Goal: Task Accomplishment & Management: Complete application form

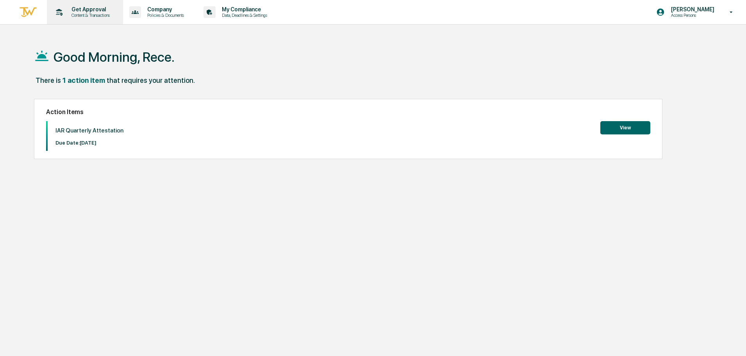
click at [85, 14] on p "Content & Transactions" at bounding box center [89, 15] width 48 height 5
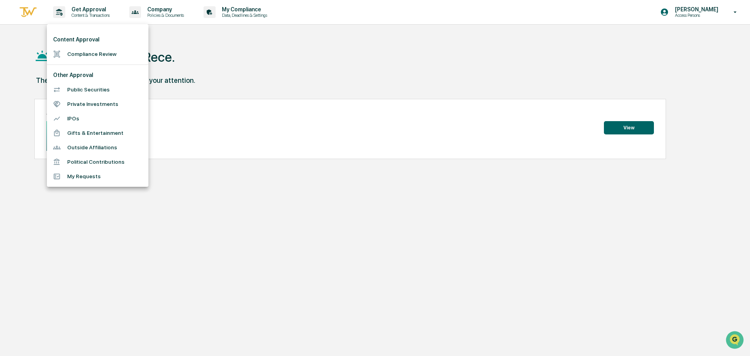
click at [110, 52] on li "Compliance Review" at bounding box center [98, 54] width 102 height 14
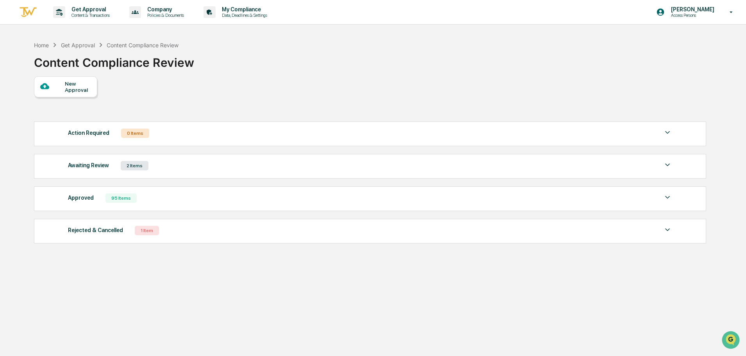
click at [304, 164] on div "Awaiting Review 2 Items" at bounding box center [370, 165] width 605 height 11
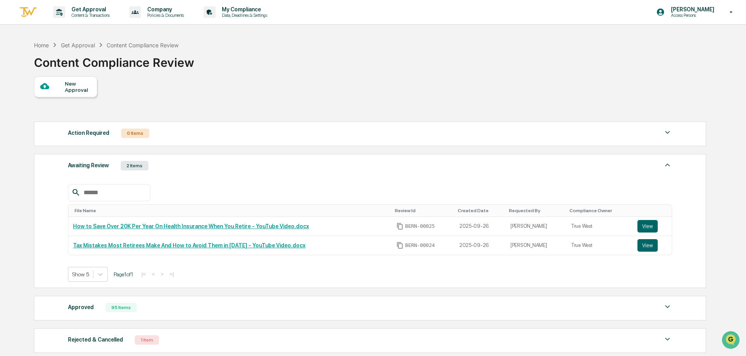
click at [304, 164] on div "Awaiting Review 2 Items" at bounding box center [370, 165] width 605 height 11
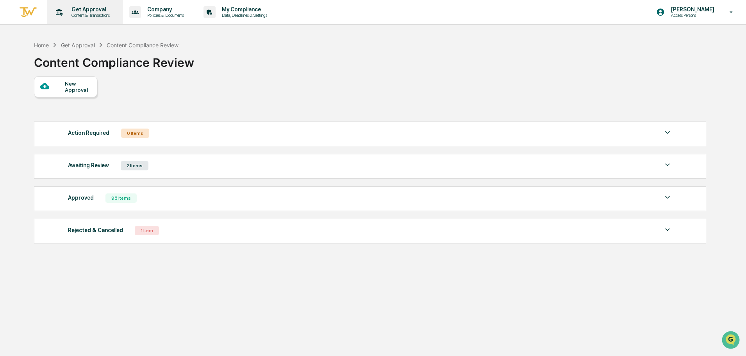
click at [87, 9] on p "Get Approval" at bounding box center [89, 9] width 48 height 6
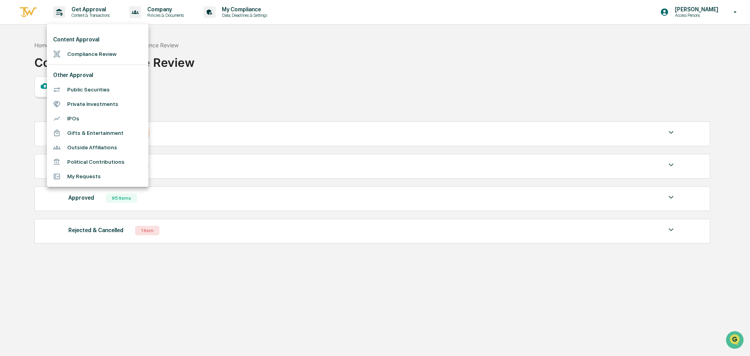
click at [105, 88] on li "Public Securities" at bounding box center [98, 89] width 102 height 14
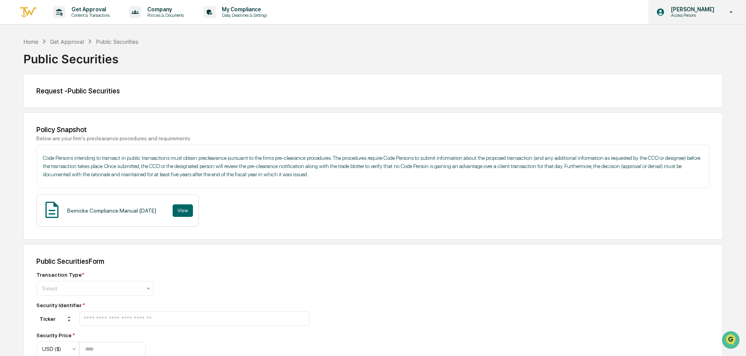
click at [700, 19] on div "[PERSON_NAME] Access Persons" at bounding box center [698, 12] width 98 height 24
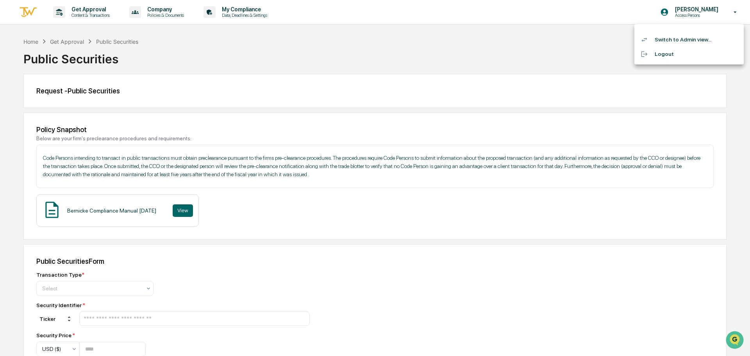
click at [32, 12] on div at bounding box center [375, 178] width 750 height 356
click at [31, 12] on img at bounding box center [28, 12] width 19 height 13
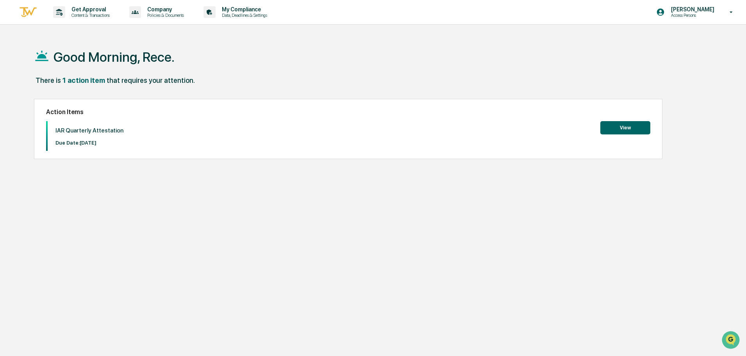
click at [619, 125] on button "View" at bounding box center [626, 127] width 50 height 13
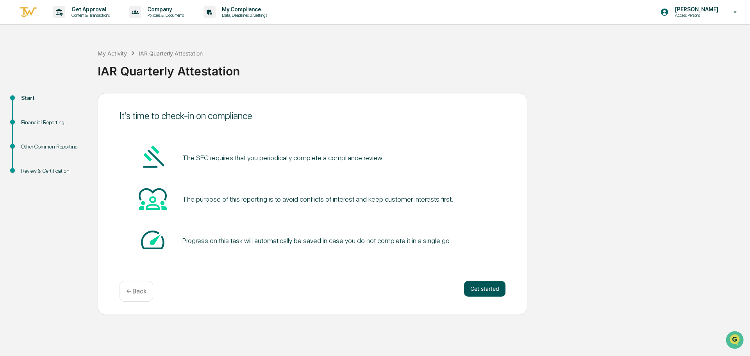
click at [479, 288] on button "Get started" at bounding box center [484, 289] width 41 height 16
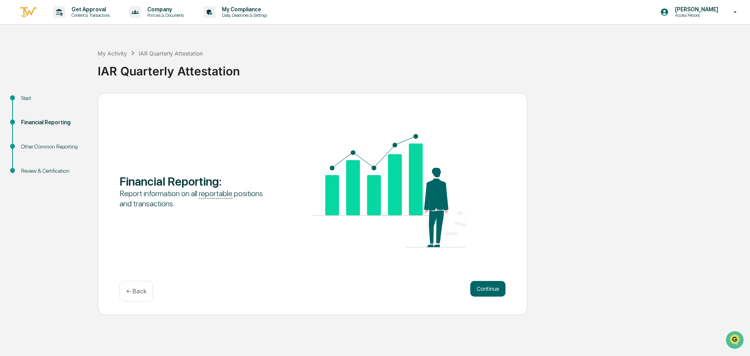
click at [479, 288] on button "Continue" at bounding box center [488, 289] width 35 height 16
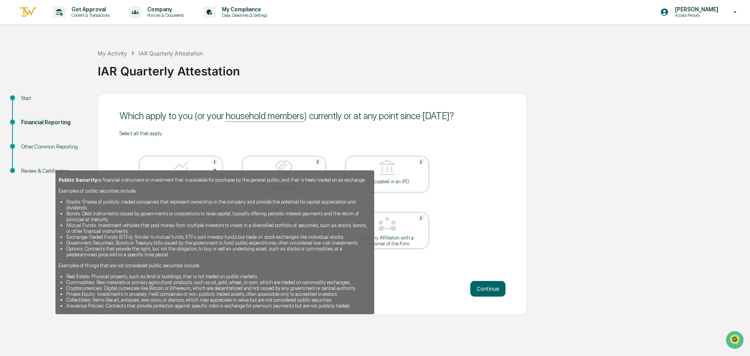
click at [168, 168] on div "Public Security: a financial instrument or investment that is available for pur…" at bounding box center [214, 239] width 319 height 149
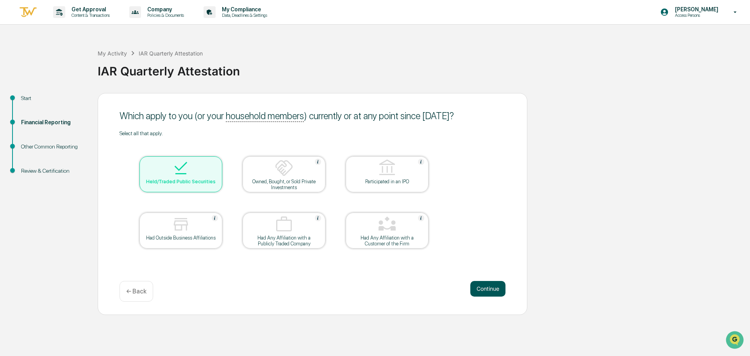
click at [486, 289] on button "Continue" at bounding box center [488, 289] width 35 height 16
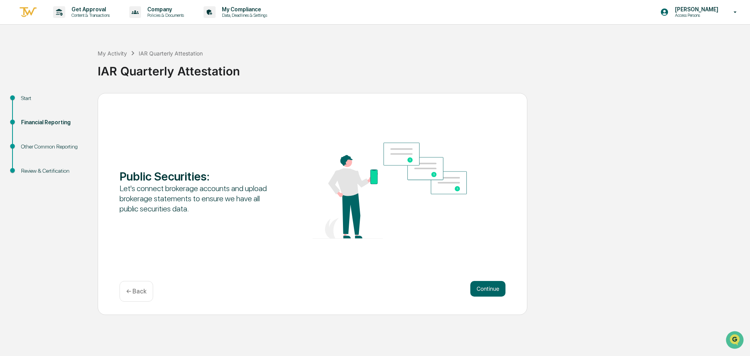
click at [486, 289] on button "Continue" at bounding box center [488, 289] width 35 height 16
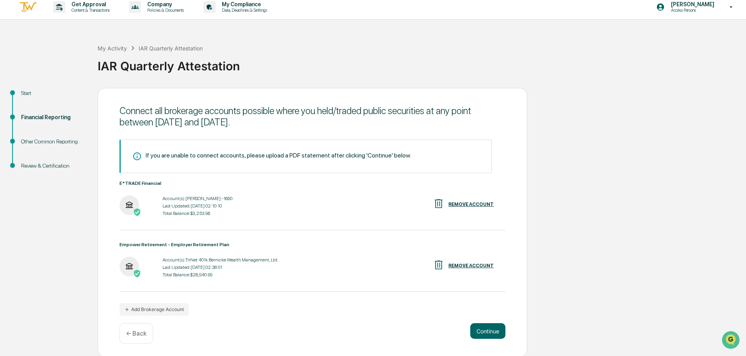
scroll to position [6, 0]
click at [482, 331] on button "Continue" at bounding box center [488, 330] width 35 height 16
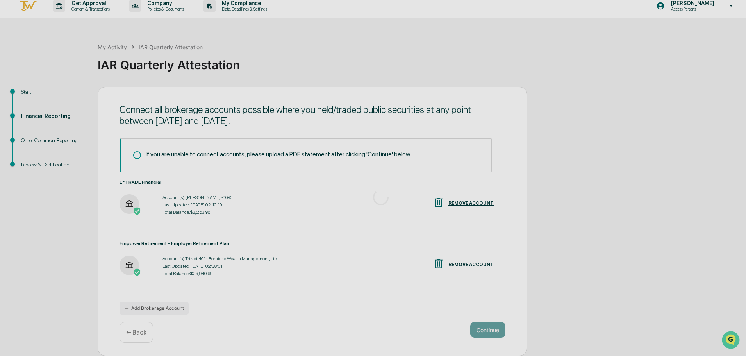
scroll to position [0, 0]
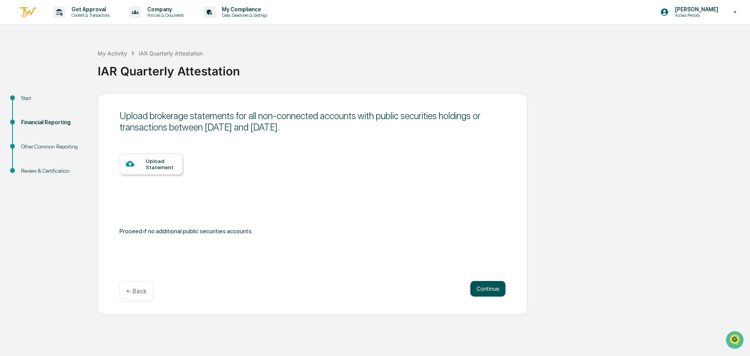
click at [490, 288] on button "Continue" at bounding box center [488, 289] width 35 height 16
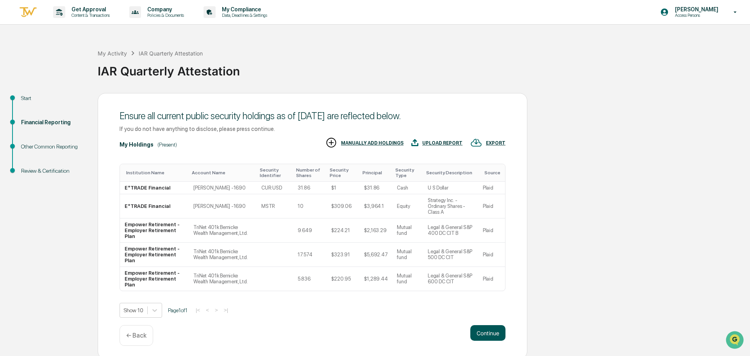
click at [489, 325] on button "Continue" at bounding box center [488, 333] width 35 height 16
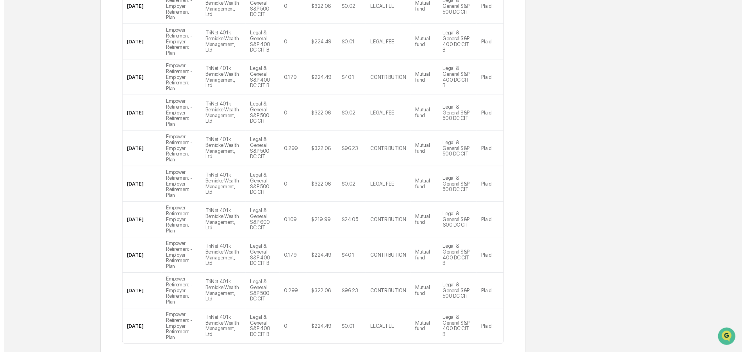
scroll to position [195, 0]
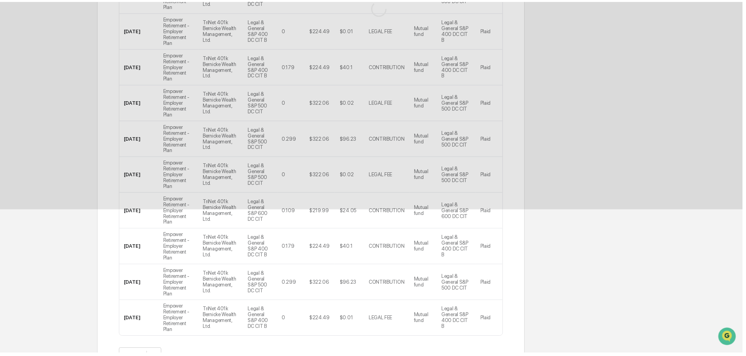
scroll to position [0, 0]
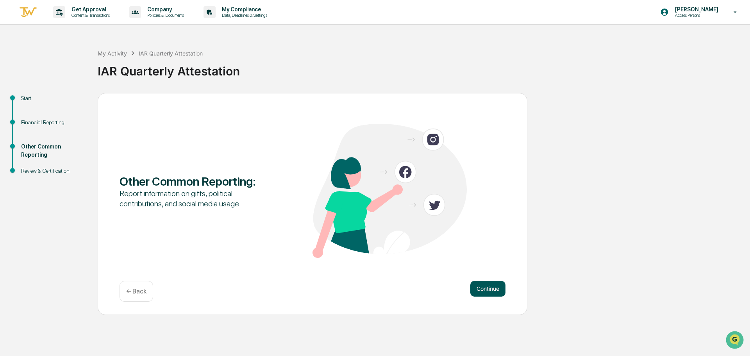
click at [491, 292] on button "Continue" at bounding box center [488, 289] width 35 height 16
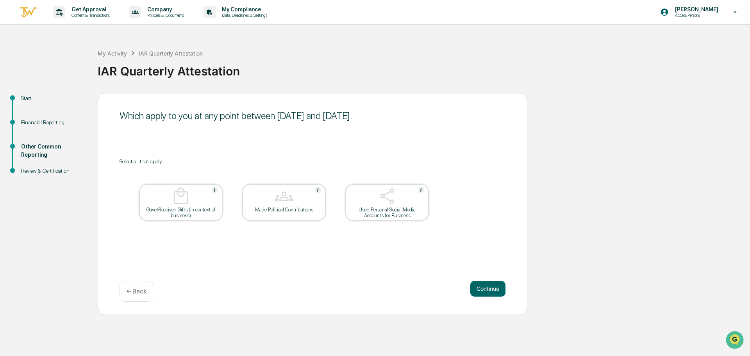
click at [345, 255] on div "Which apply to you at any point between [DATE] and [DATE]. Select all that appl…" at bounding box center [313, 204] width 430 height 222
click at [413, 198] on div at bounding box center [387, 197] width 78 height 20
click at [489, 284] on button "Continue" at bounding box center [488, 289] width 35 height 16
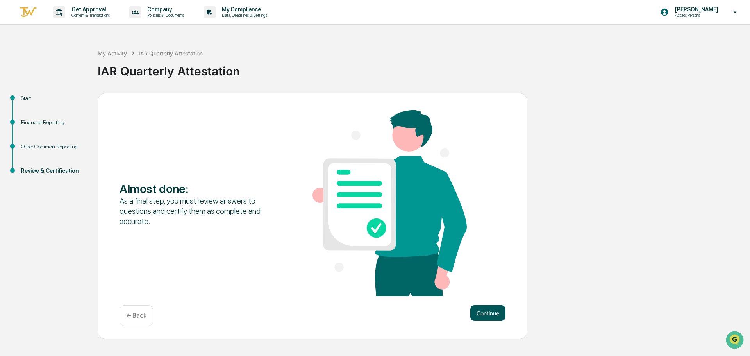
click at [489, 311] on button "Continue" at bounding box center [488, 313] width 35 height 16
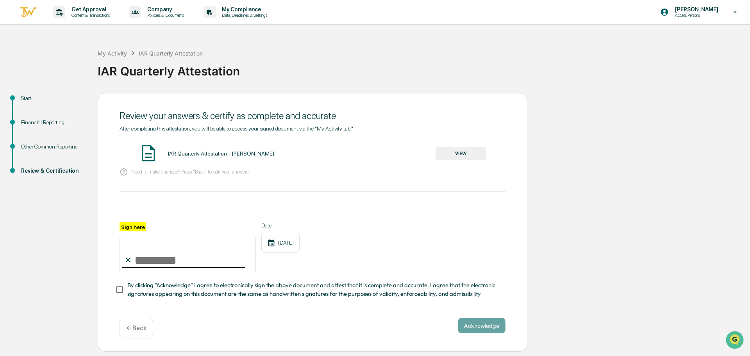
click at [214, 261] on input "Sign here" at bounding box center [188, 255] width 136 height 38
type input "**********"
click at [390, 240] on div "**********" at bounding box center [313, 247] width 386 height 51
click at [202, 299] on span "By clicking "Acknowledge" I agree to electronically sign the above document and…" at bounding box center [313, 290] width 372 height 18
click at [488, 332] on button "Acknowledge" at bounding box center [482, 326] width 48 height 16
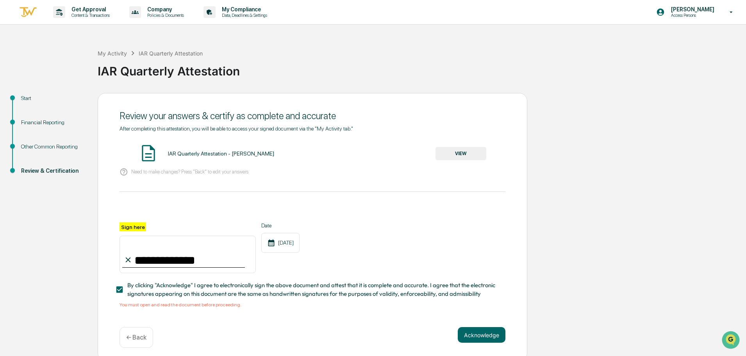
click at [452, 152] on button "VIEW" at bounding box center [461, 153] width 51 height 13
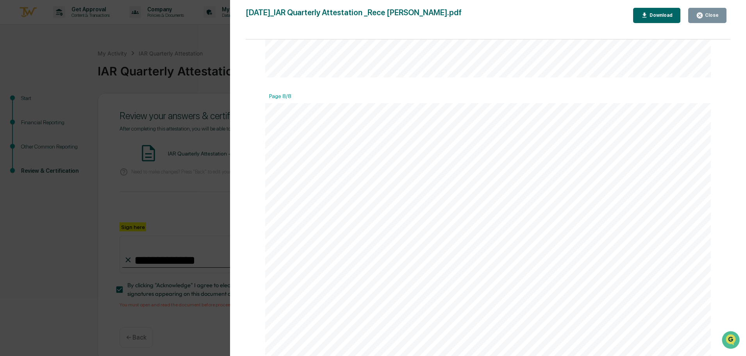
scroll to position [4511, 0]
click at [707, 17] on div "Close" at bounding box center [711, 15] width 15 height 5
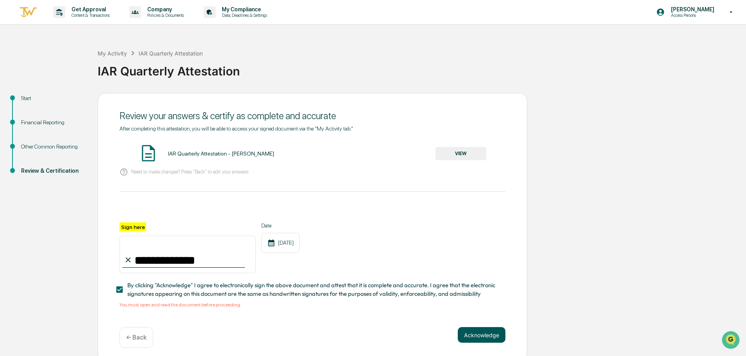
click at [480, 340] on button "Acknowledge" at bounding box center [482, 335] width 48 height 16
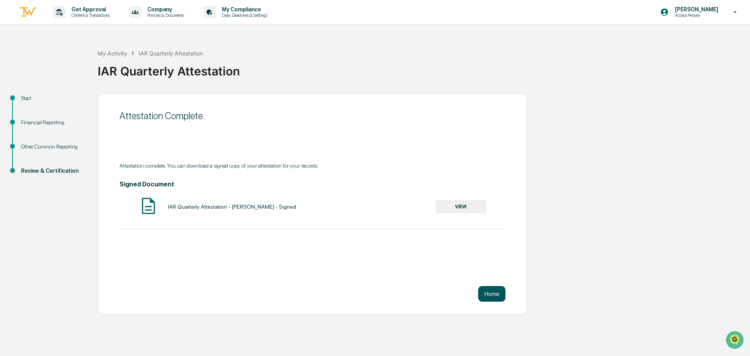
click at [496, 294] on button "Home" at bounding box center [491, 294] width 27 height 16
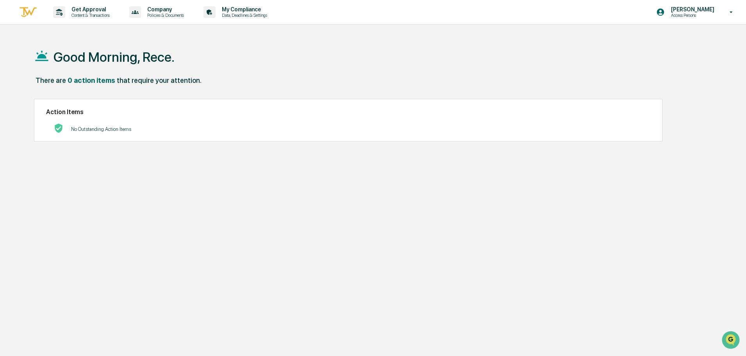
click at [339, 66] on div "Good Morning, Rece." at bounding box center [370, 56] width 672 height 39
